Goal: Find specific page/section: Find specific page/section

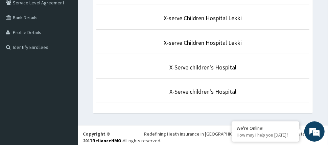
scroll to position [161, 0]
click at [201, 41] on link "X-serve Children Hospital Lekki" at bounding box center [203, 43] width 78 height 8
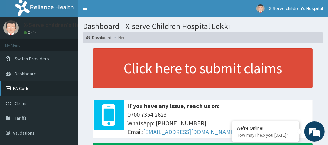
click at [30, 86] on link "PA Code" at bounding box center [39, 88] width 78 height 15
